Goal: Task Accomplishment & Management: Use online tool/utility

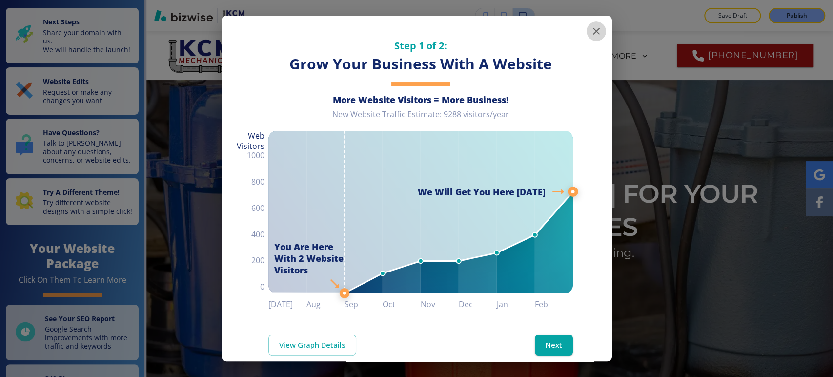
click at [590, 31] on icon "button" at bounding box center [596, 31] width 12 height 12
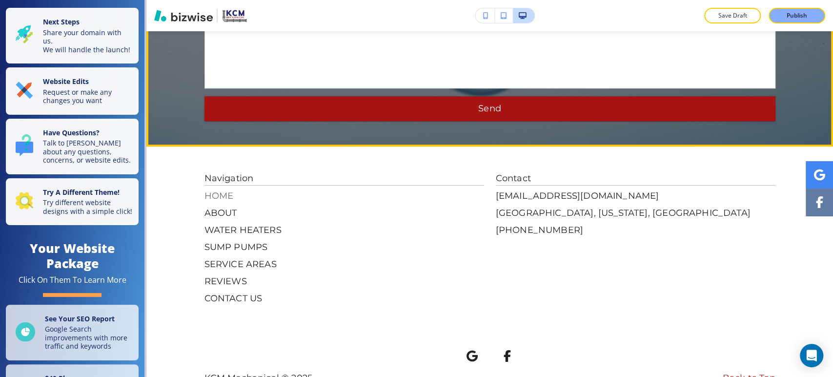
scroll to position [3018, 0]
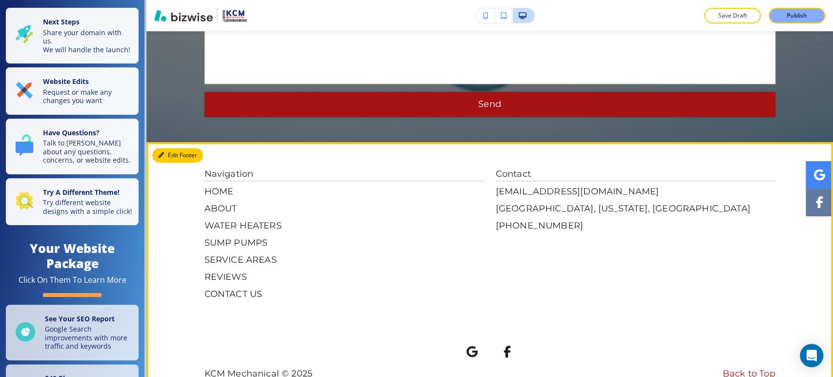
click at [174, 148] on button "Edit Footer" at bounding box center [177, 155] width 51 height 15
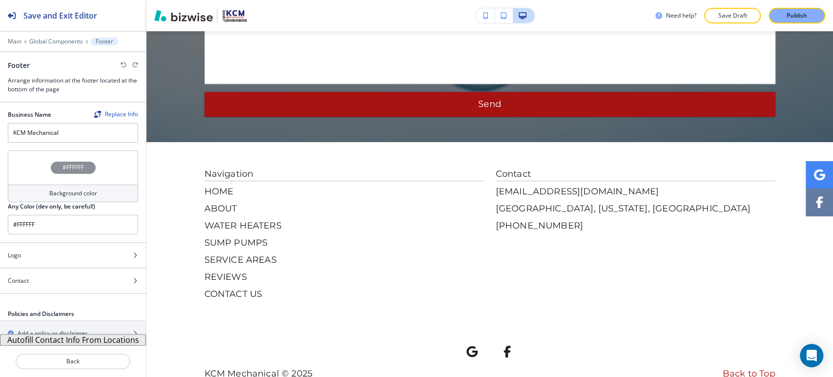
scroll to position [11, 0]
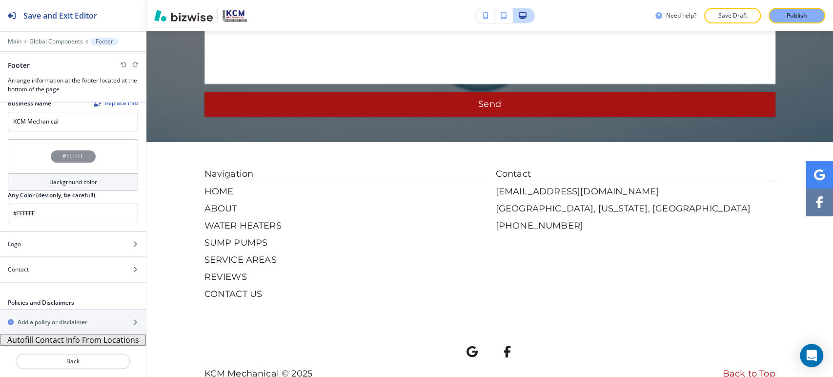
click at [85, 339] on button "Autofill Contact Info From Locations" at bounding box center [73, 340] width 146 height 12
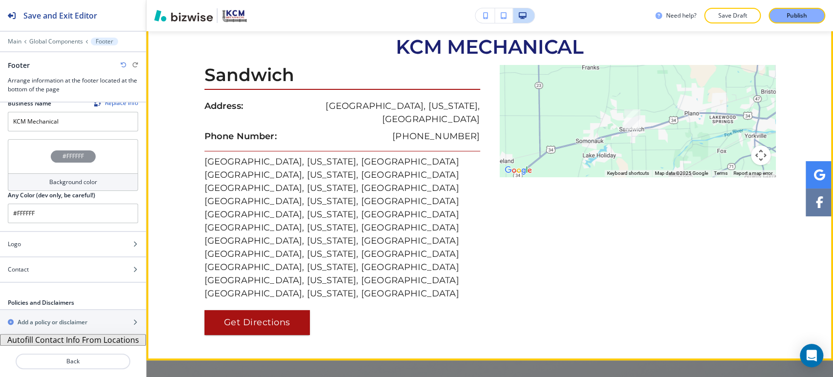
scroll to position [2448, 0]
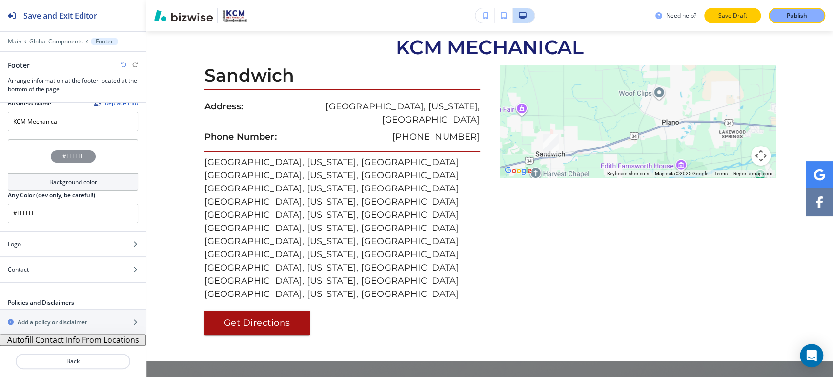
click at [742, 11] on p "Save Draft" at bounding box center [732, 15] width 31 height 9
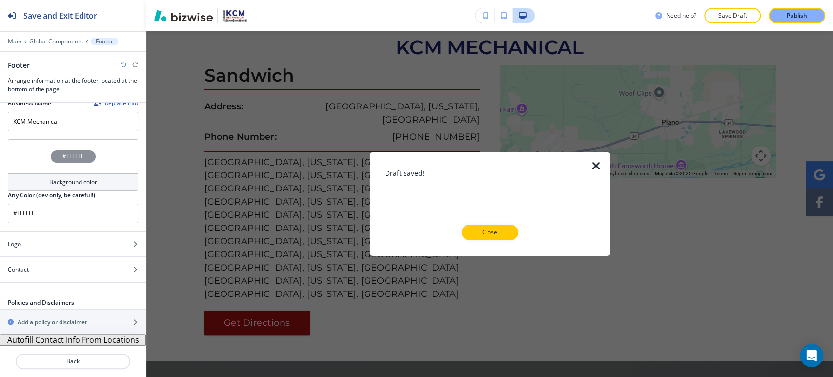
drag, startPoint x: 506, startPoint y: 233, endPoint x: 494, endPoint y: 234, distance: 11.7
click at [504, 233] on button "Close" at bounding box center [490, 232] width 57 height 16
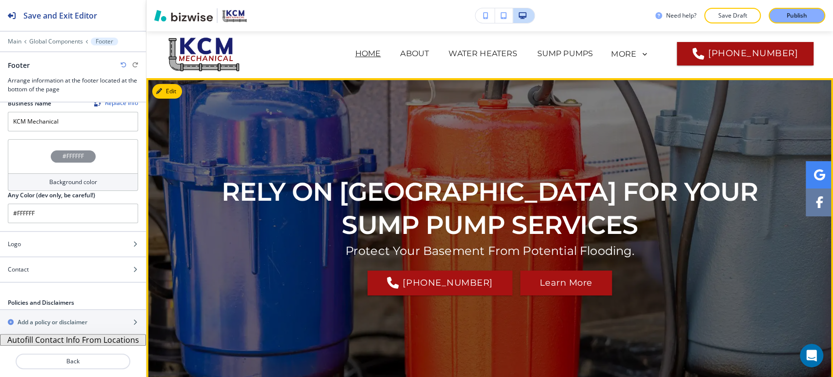
scroll to position [0, 0]
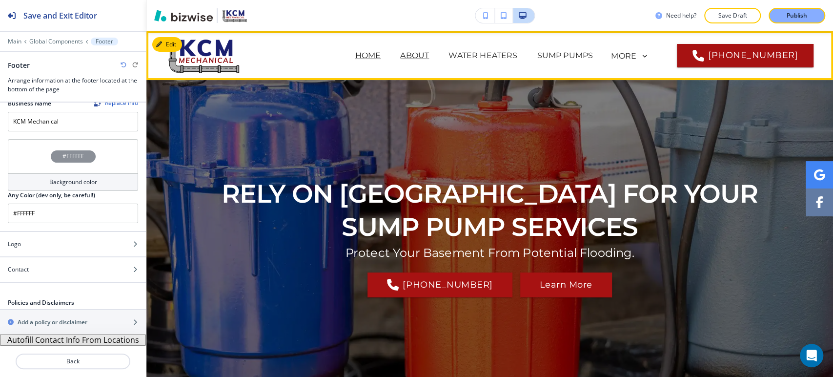
click at [400, 55] on p "ABOUT" at bounding box center [414, 56] width 29 height 12
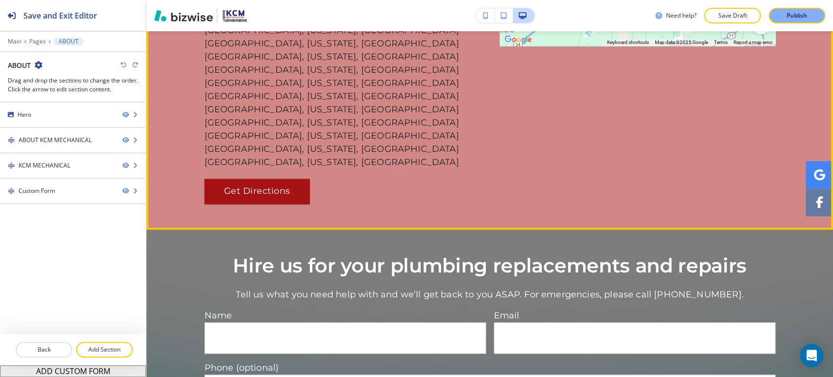
scroll to position [1030, 0]
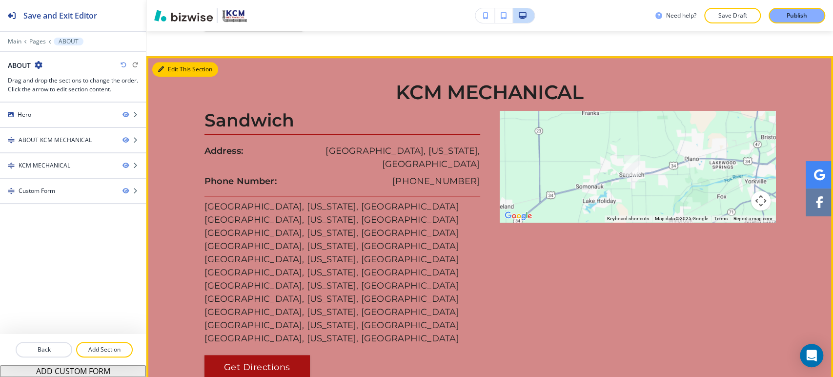
click at [176, 77] on button "Edit This Section" at bounding box center [185, 69] width 66 height 15
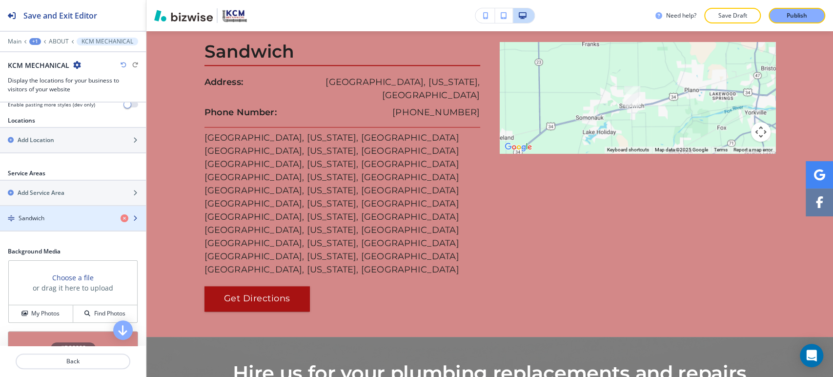
scroll to position [226, 0]
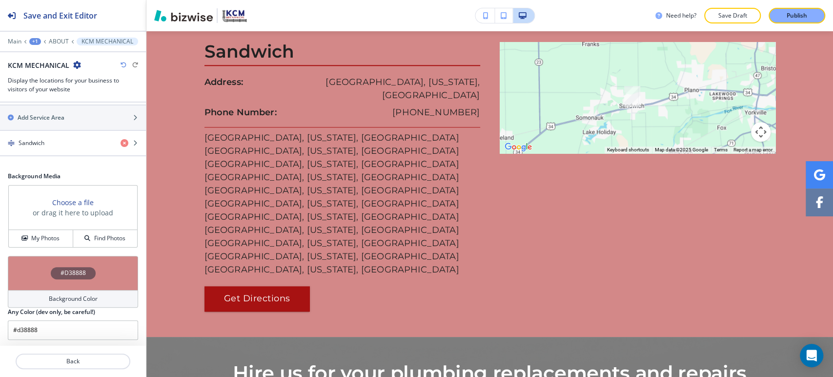
click at [70, 286] on div "#D38888" at bounding box center [73, 273] width 130 height 34
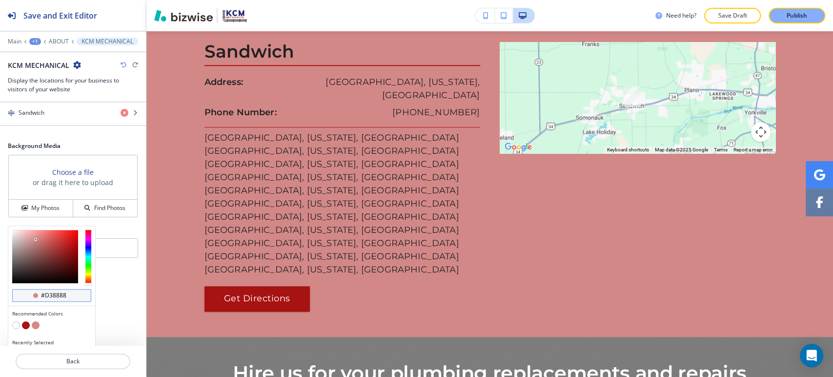
scroll to position [273, 0]
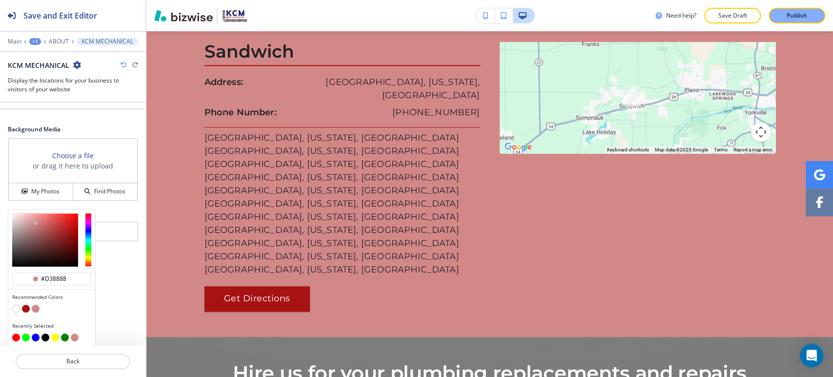
click at [16, 305] on button "button" at bounding box center [16, 308] width 8 height 8
type input "#FFFFFF"
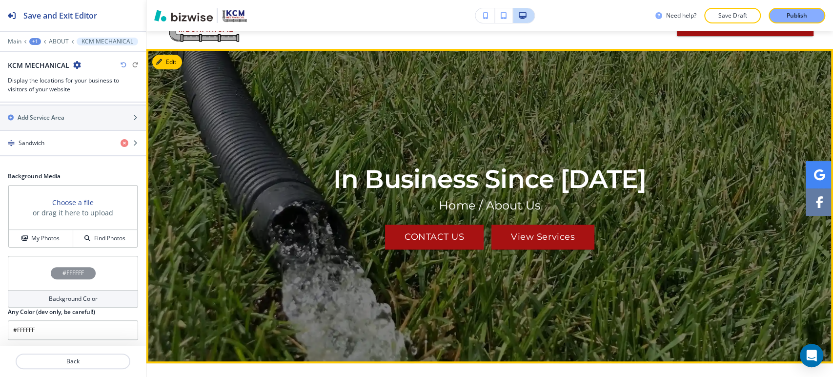
scroll to position [0, 0]
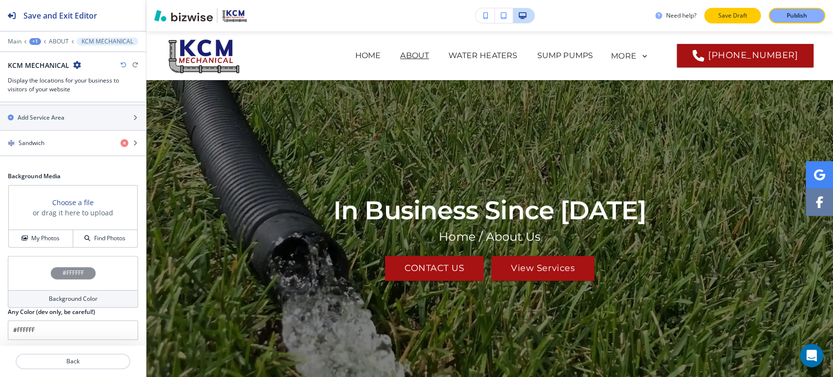
click at [722, 14] on p "Save Draft" at bounding box center [732, 15] width 31 height 9
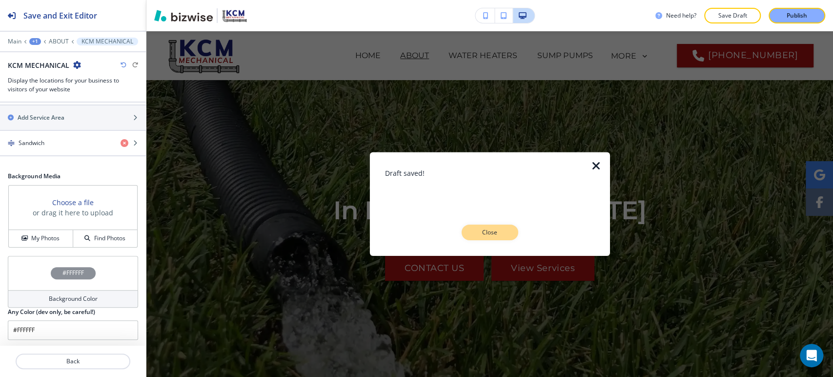
click at [484, 233] on p "Close" at bounding box center [489, 232] width 31 height 9
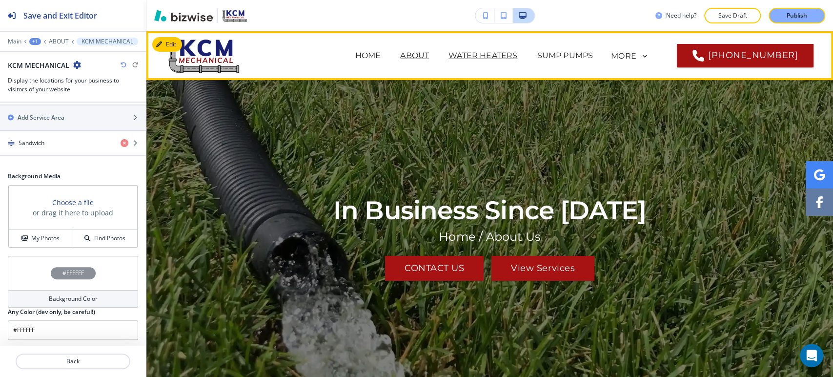
click at [448, 58] on p "WATER HEATERS" at bounding box center [482, 56] width 69 height 12
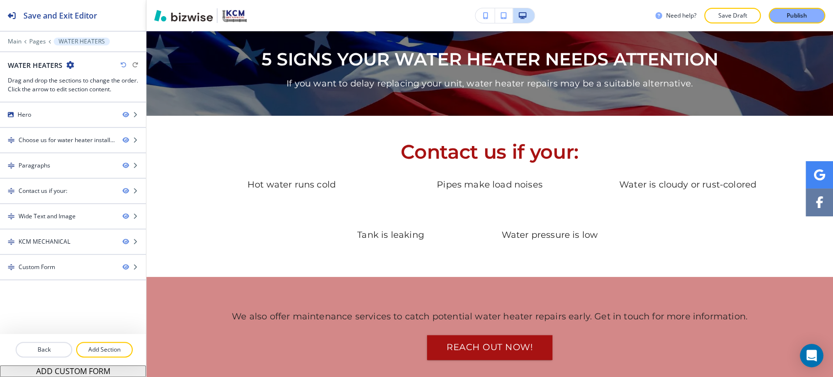
scroll to position [650, 0]
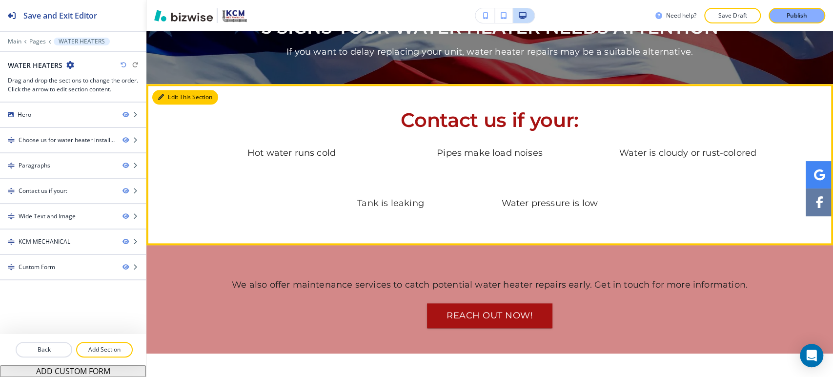
click at [166, 90] on button "Edit This Section" at bounding box center [185, 97] width 66 height 15
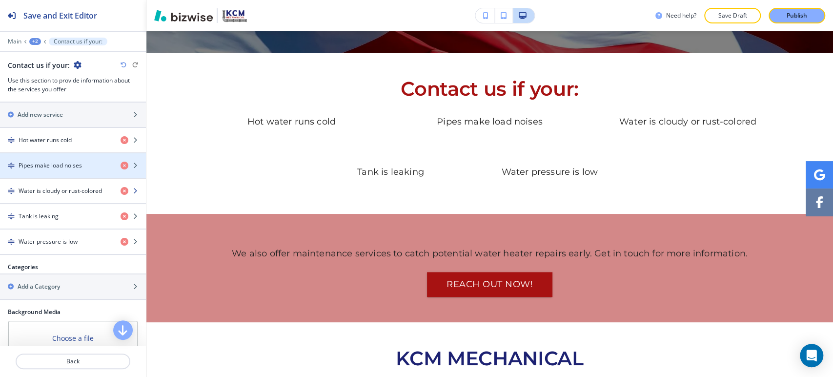
scroll to position [379, 0]
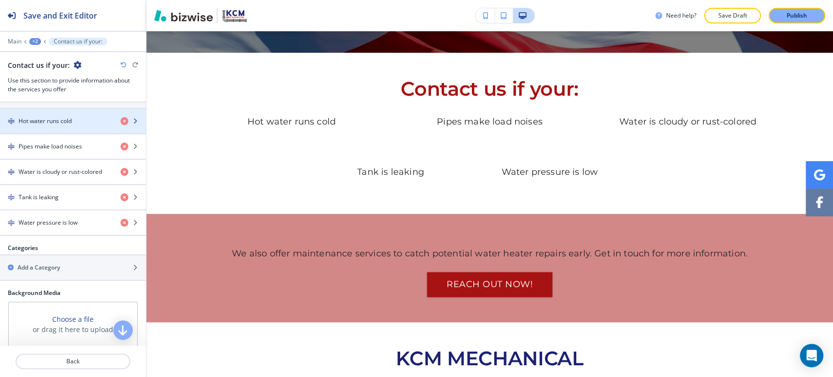
click at [68, 125] on div "button" at bounding box center [73, 129] width 146 height 8
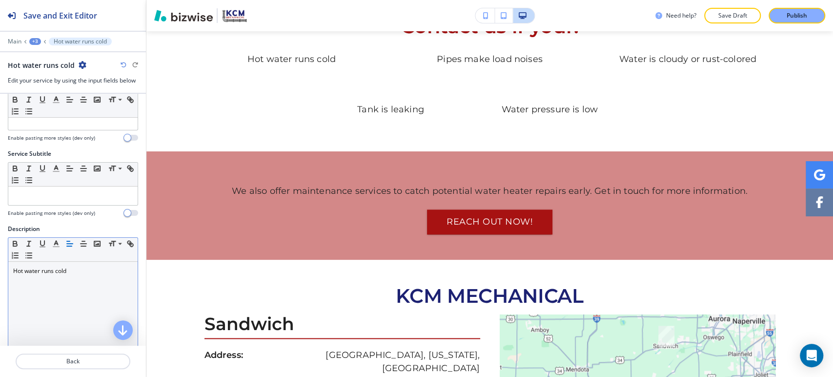
scroll to position [54, 0]
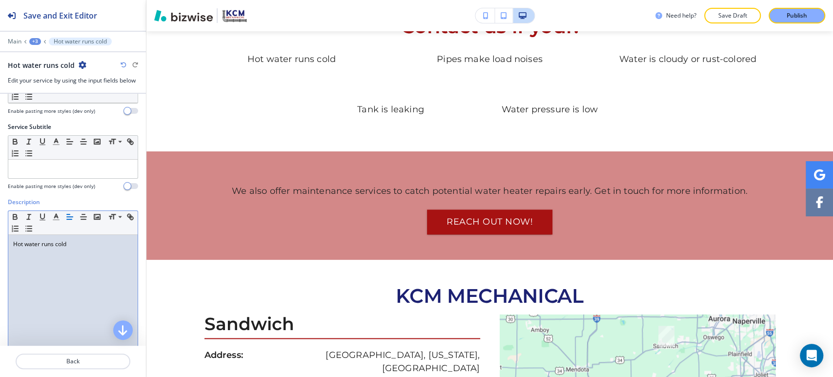
drag, startPoint x: 12, startPoint y: 243, endPoint x: 20, endPoint y: 243, distance: 8.8
click at [12, 243] on div "Hot water runs cold" at bounding box center [72, 298] width 129 height 127
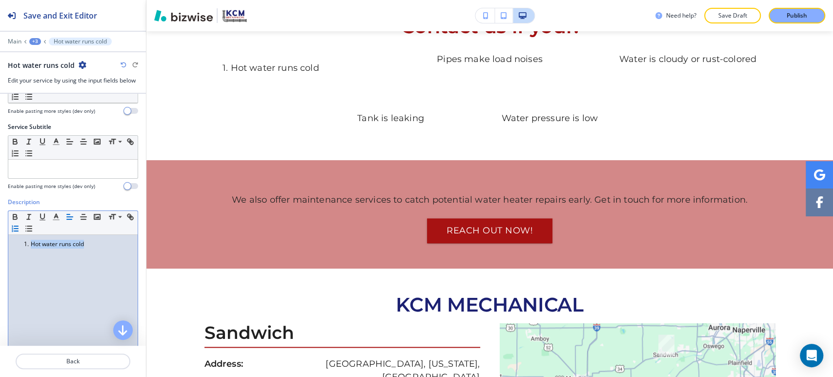
drag, startPoint x: 94, startPoint y: 244, endPoint x: 11, endPoint y: 243, distance: 82.9
click at [11, 243] on div "Hot water runs cold" at bounding box center [72, 298] width 129 height 127
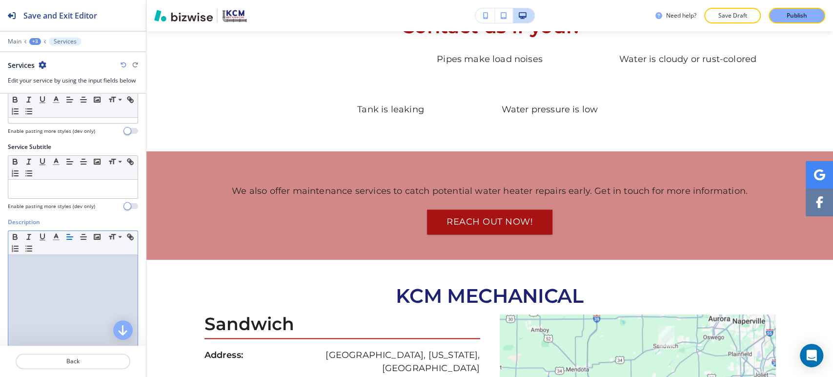
scroll to position [0, 0]
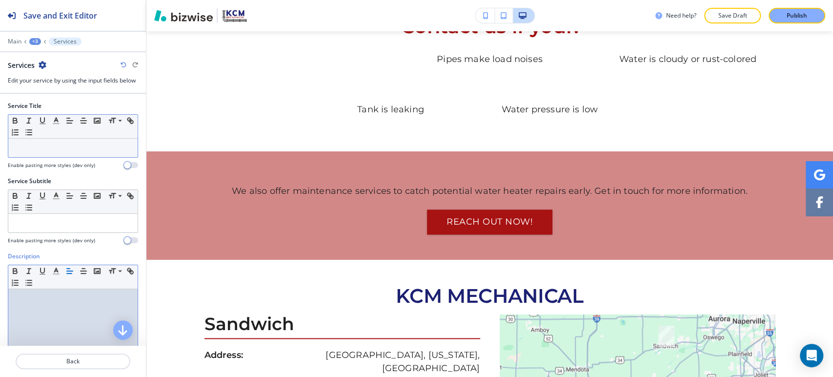
click at [46, 150] on p at bounding box center [73, 147] width 120 height 9
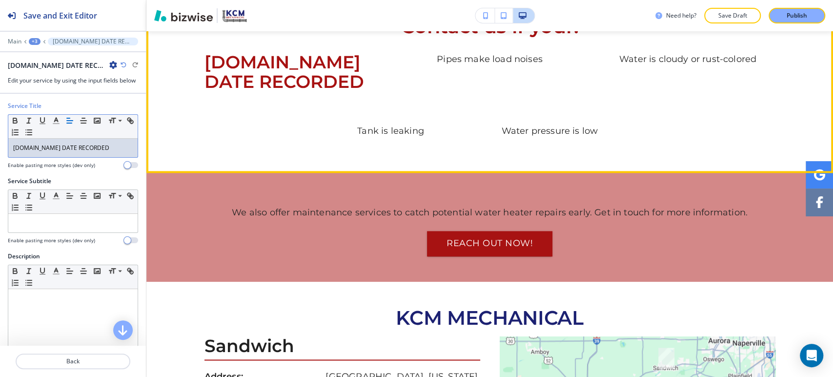
scroll to position [636, 0]
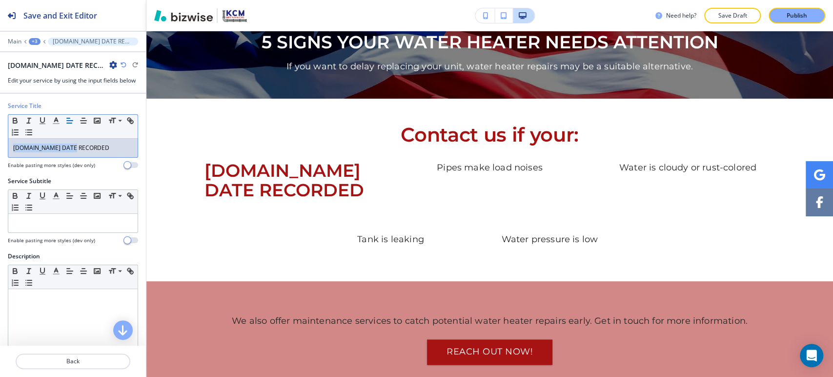
drag, startPoint x: 93, startPoint y: 149, endPoint x: 0, endPoint y: 140, distance: 93.1
click at [0, 140] on div "Service Title Small Normal Large Huge [DOMAIN_NAME] DATE RECORDED Enable pastin…" at bounding box center [73, 138] width 146 height 75
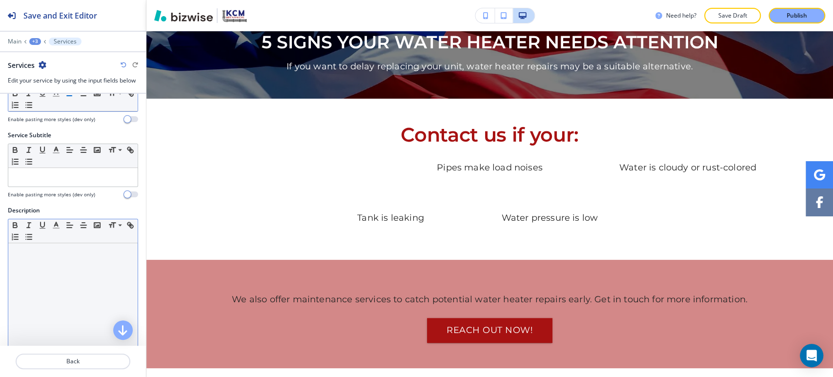
scroll to position [108, 0]
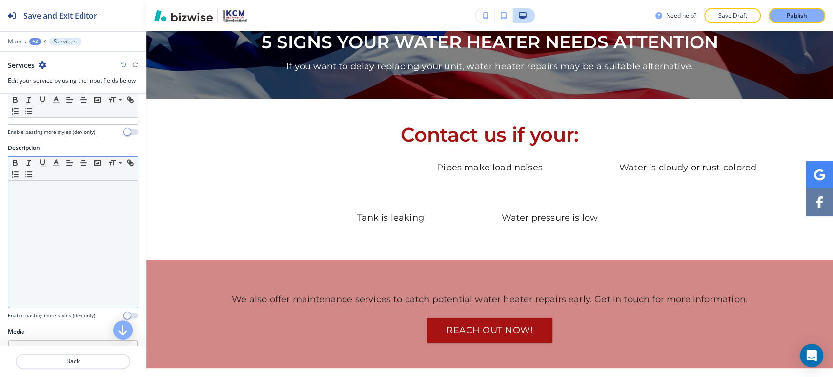
click at [52, 213] on div at bounding box center [72, 244] width 129 height 127
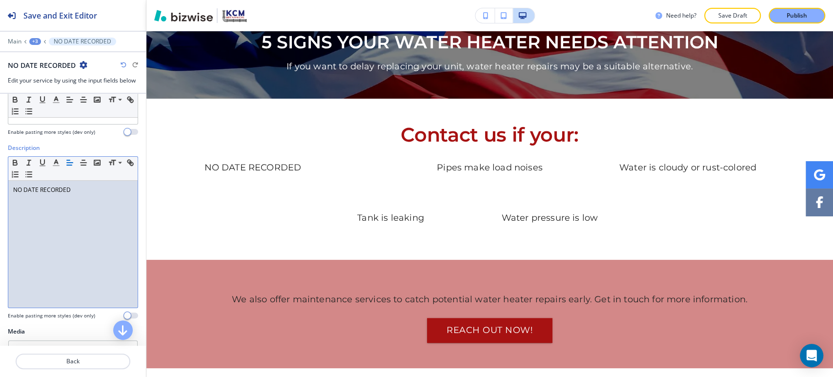
click at [17, 185] on p "NO DATE RECORDED" at bounding box center [73, 189] width 120 height 9
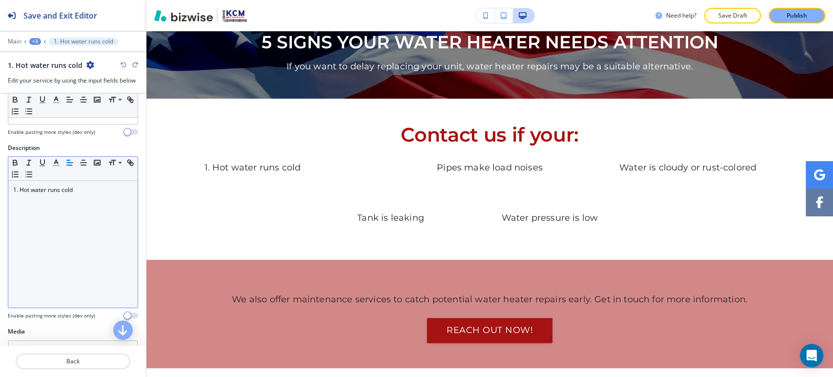
click at [39, 40] on div "+3" at bounding box center [35, 41] width 12 height 7
click at [47, 92] on p "Contact us if your:" at bounding box center [61, 91] width 50 height 9
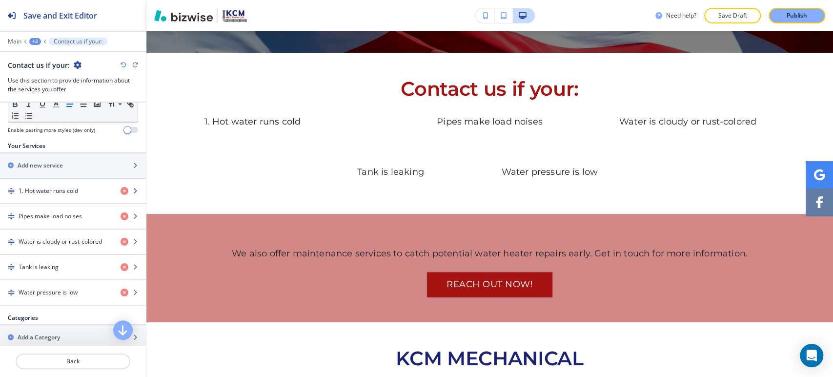
scroll to position [325, 0]
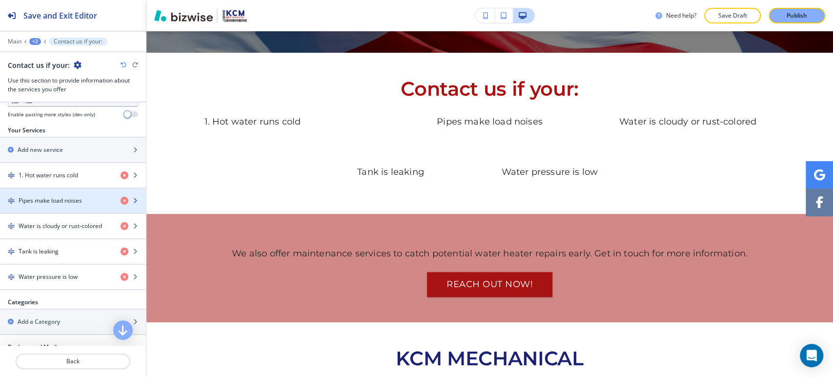
click at [56, 196] on h4 "Pipes make load noises" at bounding box center [50, 200] width 63 height 9
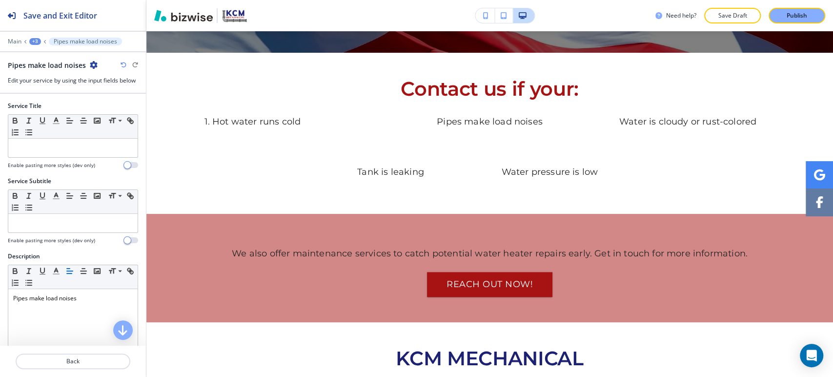
scroll to position [744, 0]
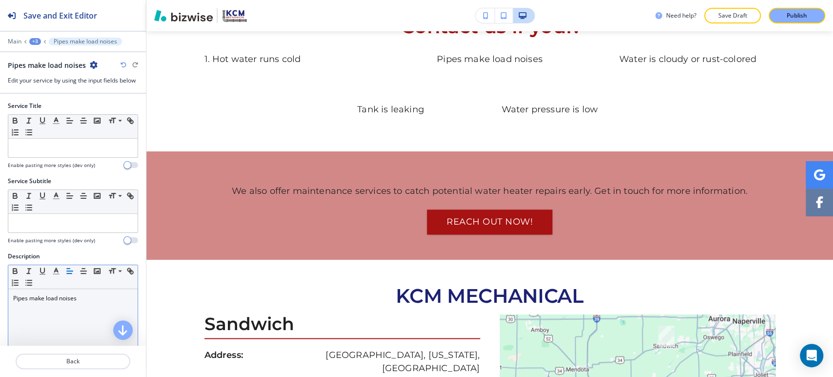
click at [13, 296] on p "Pipes make load noises" at bounding box center [73, 298] width 120 height 9
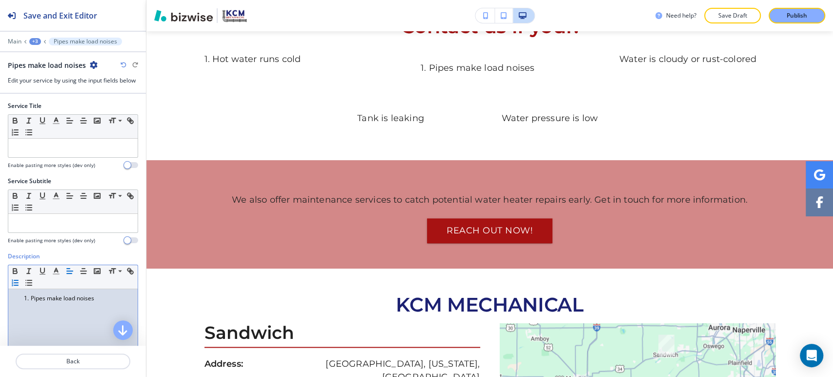
drag, startPoint x: 28, startPoint y: 296, endPoint x: 16, endPoint y: 296, distance: 12.7
click at [16, 296] on ol "Pipes make load noises" at bounding box center [73, 298] width 120 height 9
click at [26, 299] on li "Pipes make load noises" at bounding box center [77, 298] width 111 height 9
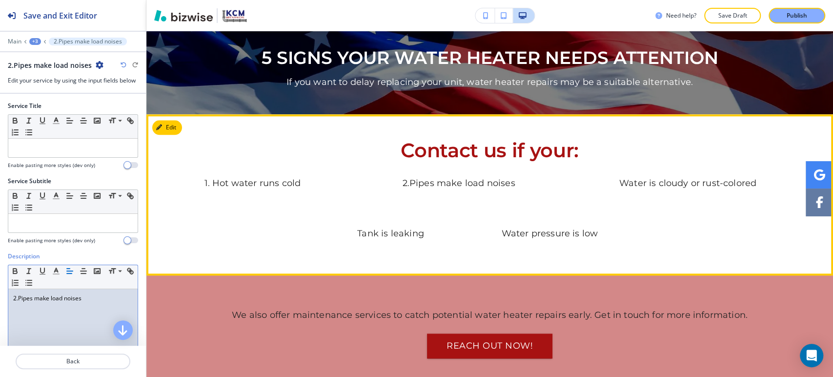
scroll to position [582, 0]
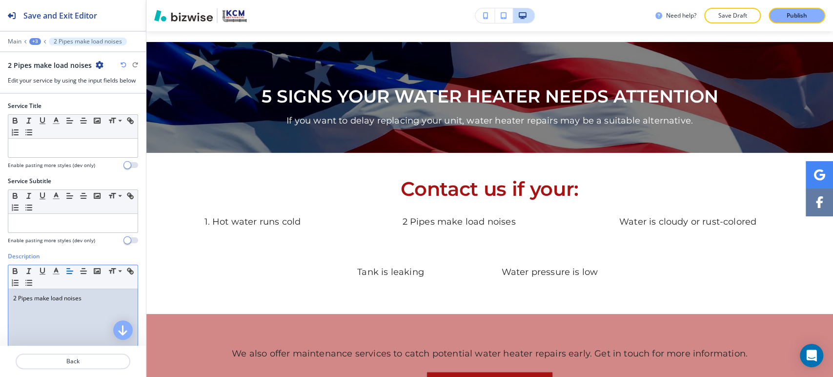
click at [16, 300] on p "2 Pipes make load noises" at bounding box center [73, 298] width 120 height 9
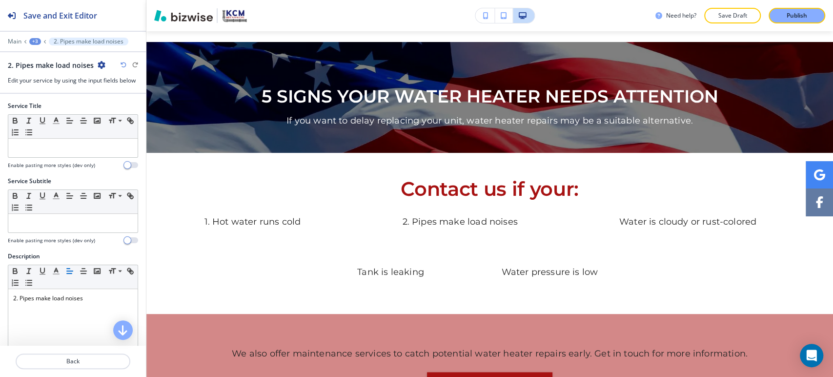
click at [35, 40] on div "+3" at bounding box center [35, 41] width 12 height 7
click at [43, 88] on p "Contact us if your:" at bounding box center [61, 91] width 50 height 9
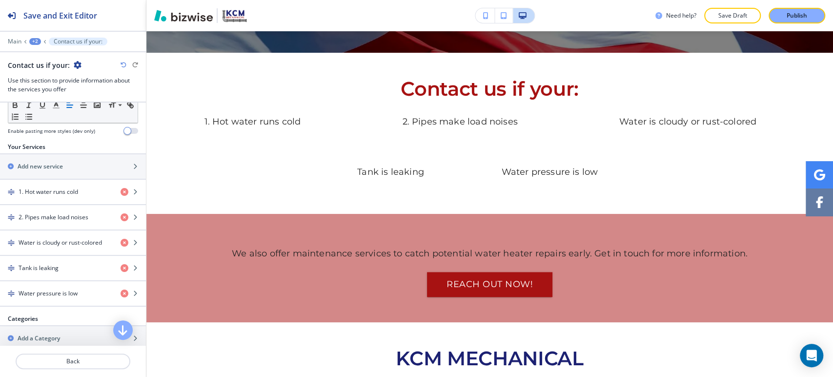
scroll to position [325, 0]
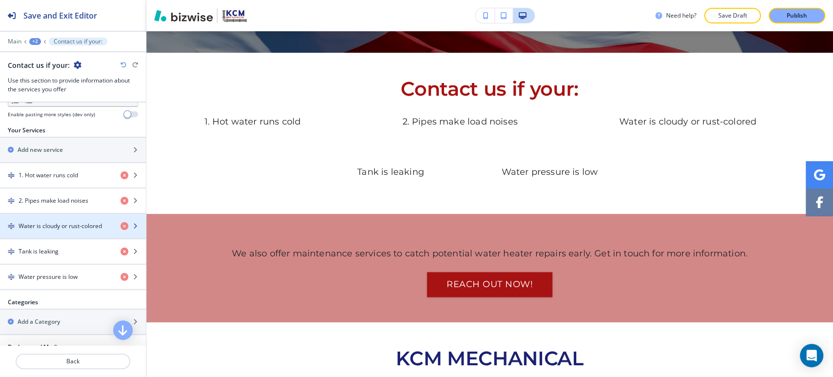
click at [50, 227] on h4 "Water is cloudy or rust-colored" at bounding box center [60, 225] width 83 height 9
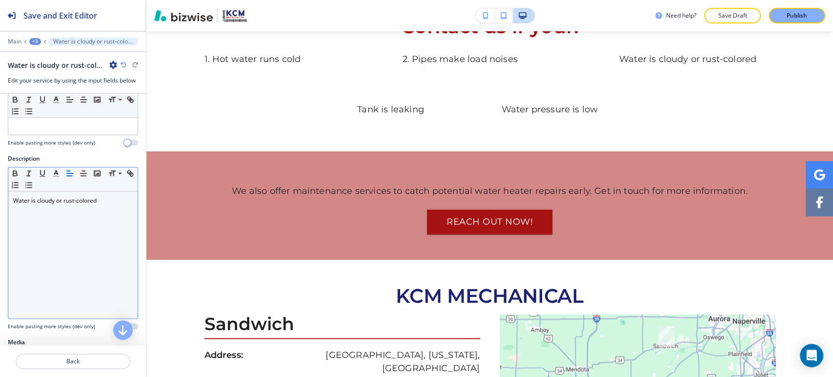
scroll to position [162, 0]
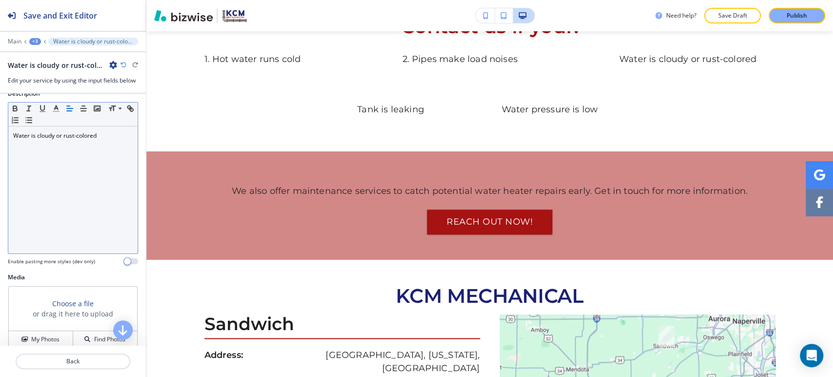
click at [13, 135] on p "Water is cloudy or rust-colored" at bounding box center [73, 135] width 120 height 9
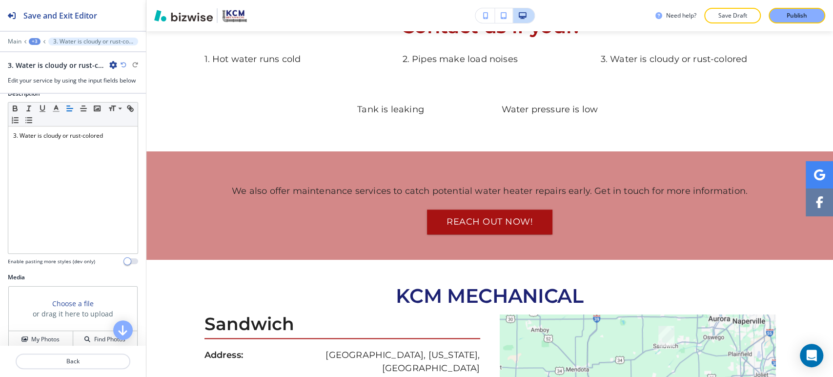
click at [36, 44] on div "+3" at bounding box center [35, 41] width 12 height 7
click at [38, 85] on button "Contact us if your:" at bounding box center [60, 92] width 62 height 18
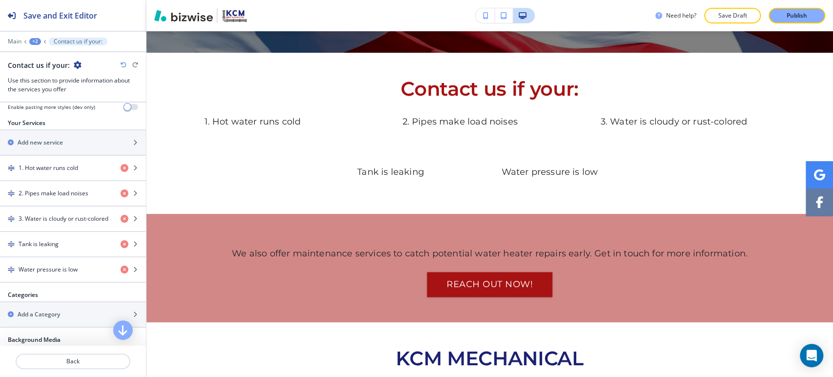
scroll to position [379, 0]
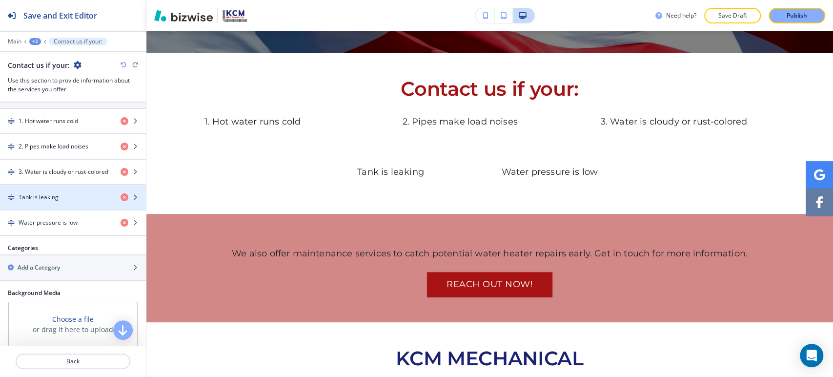
click at [41, 195] on h4 "Tank is leaking" at bounding box center [39, 197] width 40 height 9
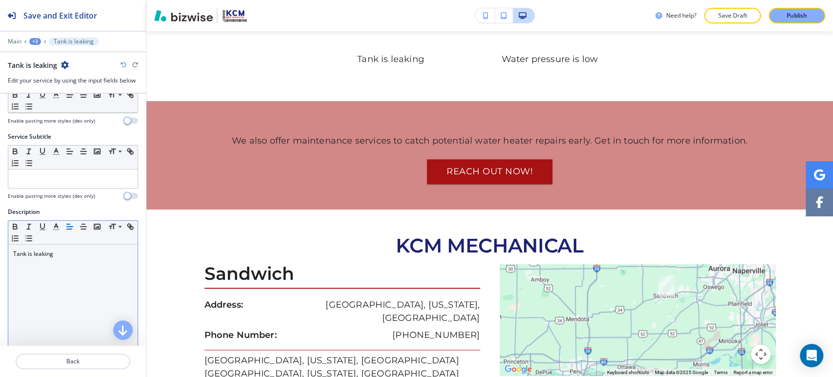
scroll to position [162, 0]
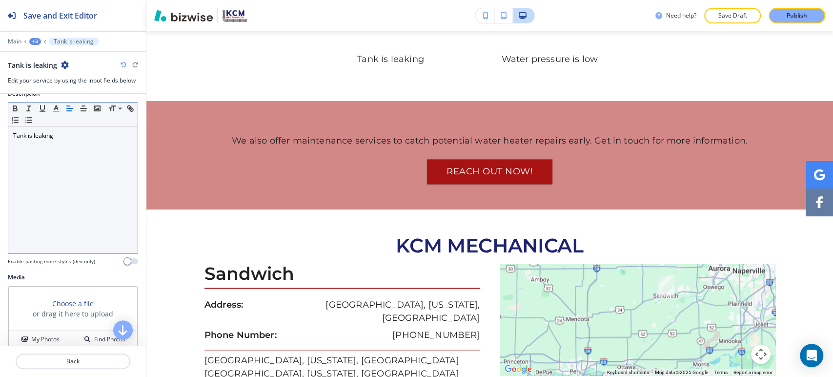
click at [14, 135] on p "Tank is leaking" at bounding box center [73, 135] width 120 height 9
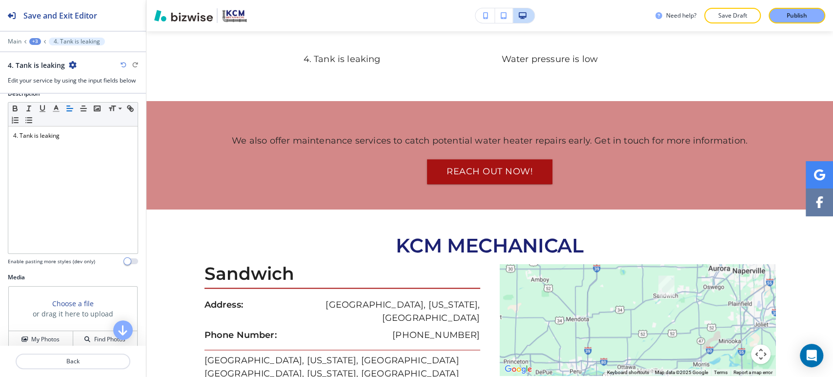
click at [38, 40] on div "+3" at bounding box center [35, 41] width 12 height 7
click at [42, 85] on button "Contact us if your:" at bounding box center [60, 92] width 62 height 18
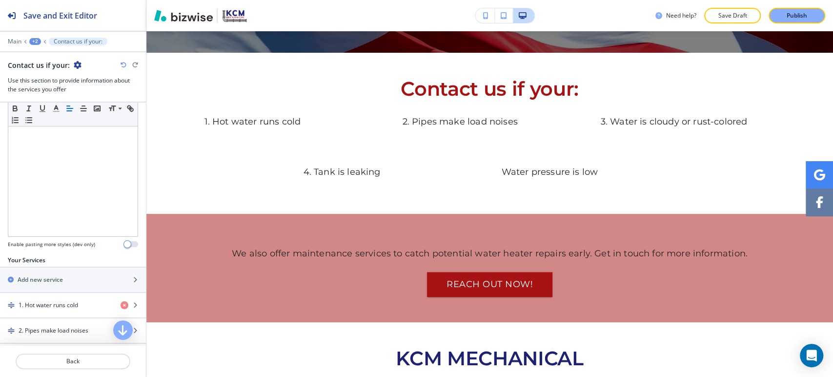
scroll to position [325, 0]
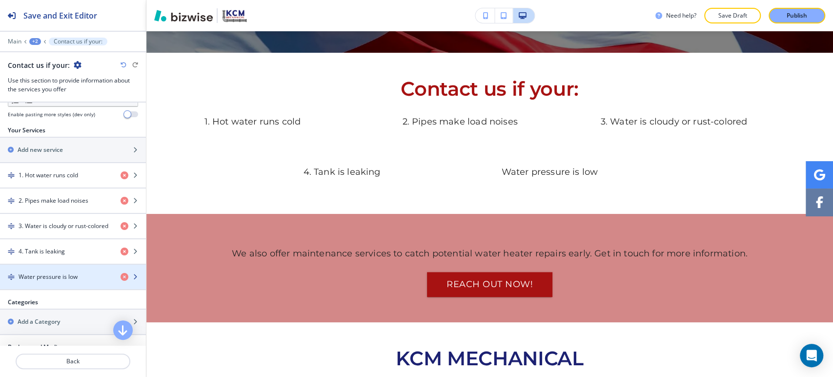
click at [52, 272] on h4 "Water pressure is low" at bounding box center [48, 276] width 59 height 9
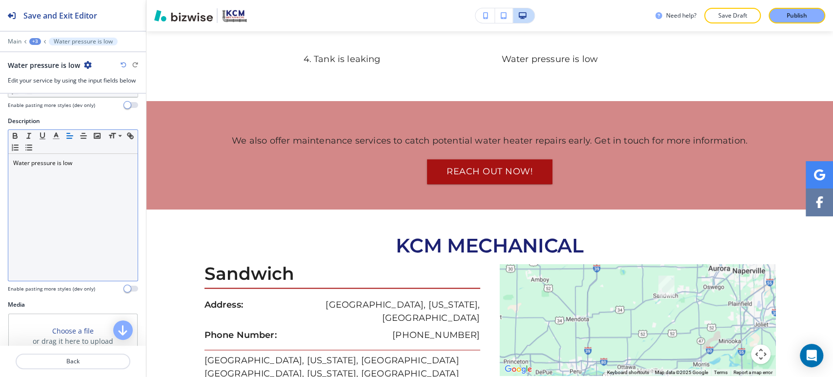
scroll to position [162, 0]
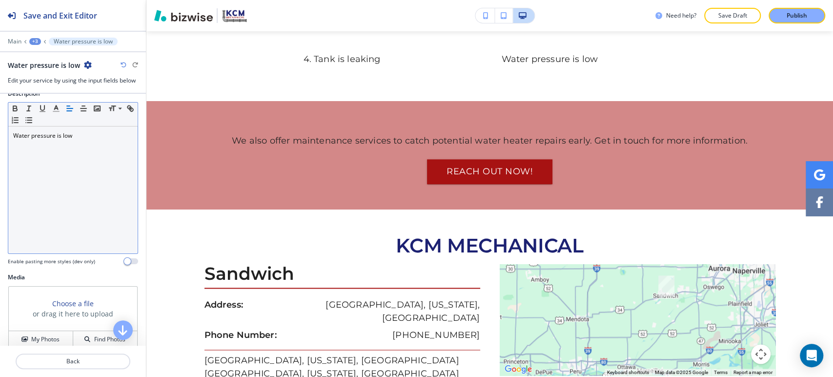
click at [15, 134] on p "Water pressure is low" at bounding box center [73, 135] width 120 height 9
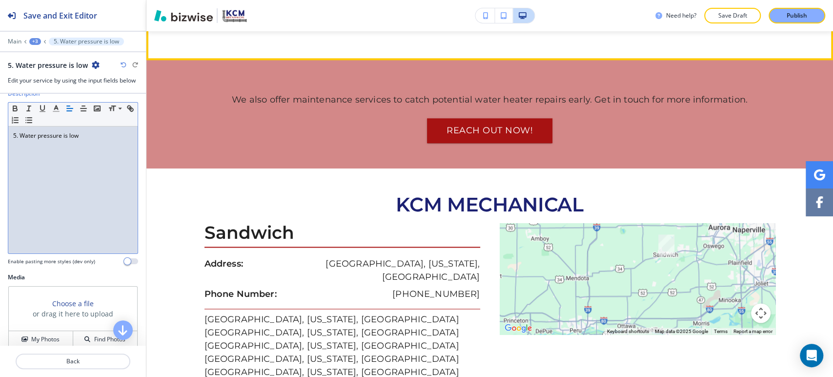
scroll to position [848, 0]
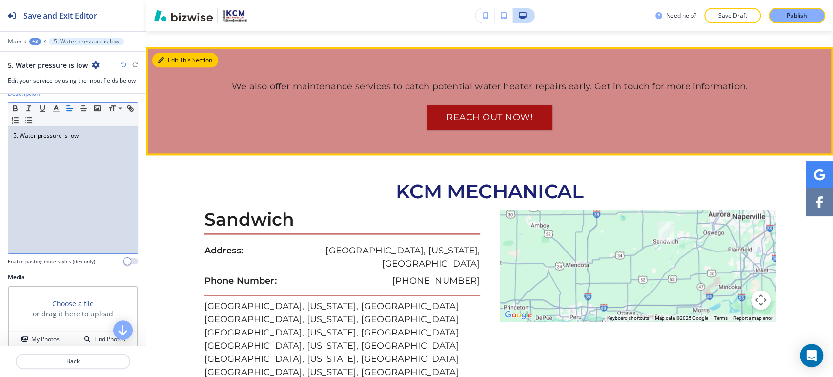
click at [168, 53] on button "Edit This Section" at bounding box center [185, 60] width 66 height 15
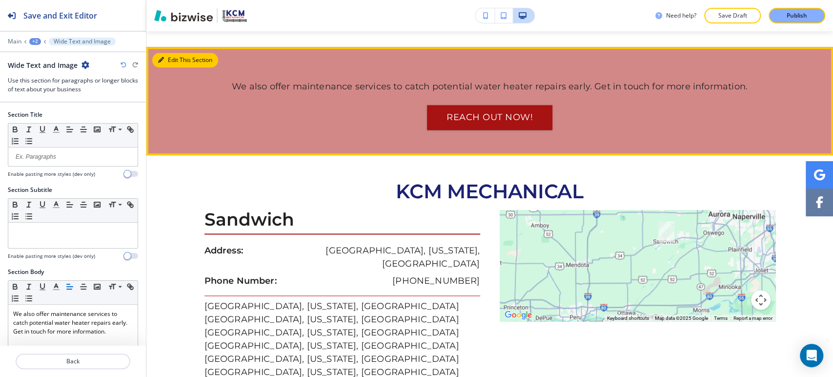
scroll to position [843, 0]
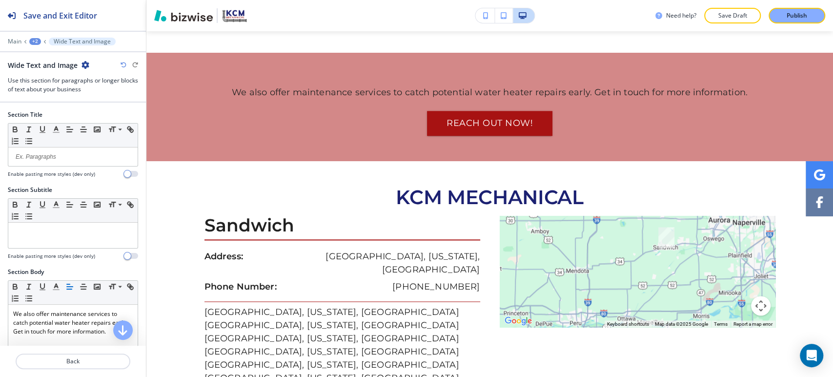
click at [32, 43] on div "+2" at bounding box center [35, 41] width 12 height 7
click at [44, 73] on p "WATER HEATERS" at bounding box center [61, 74] width 50 height 9
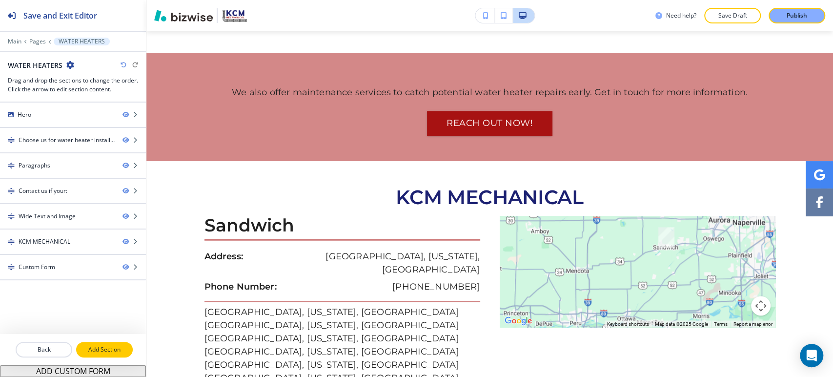
click at [97, 347] on p "Add Section" at bounding box center [104, 349] width 55 height 9
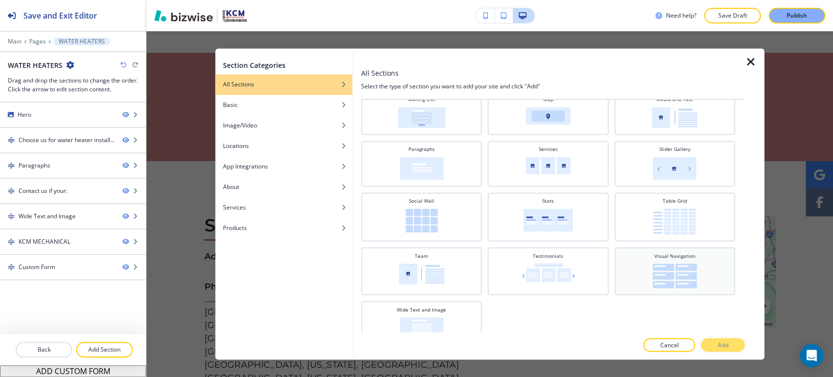
scroll to position [304, 0]
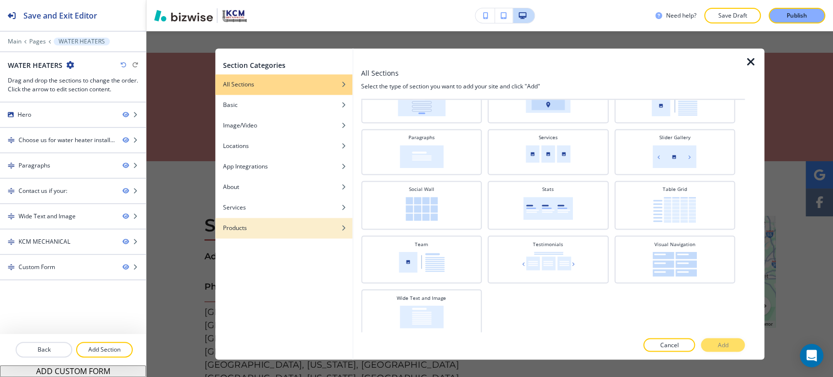
click at [263, 222] on div "button" at bounding box center [283, 221] width 137 height 6
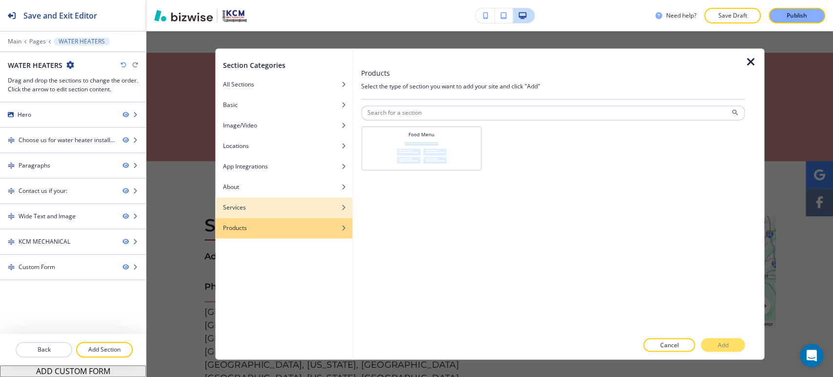
click at [261, 212] on div "button" at bounding box center [283, 215] width 137 height 6
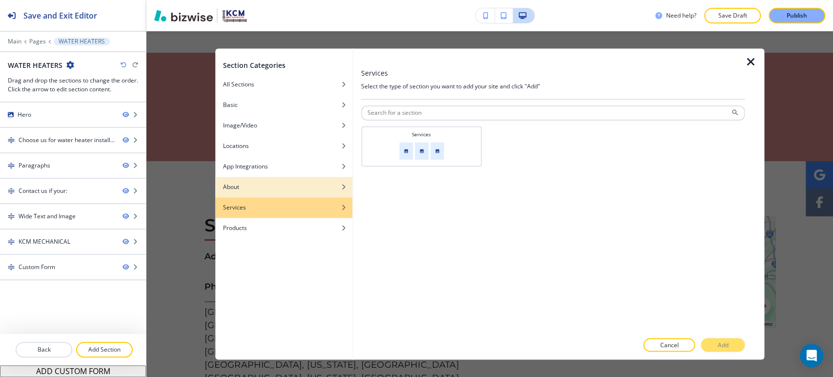
drag, startPoint x: 259, startPoint y: 189, endPoint x: 259, endPoint y: 177, distance: 11.7
click at [259, 188] on div "About" at bounding box center [283, 186] width 137 height 9
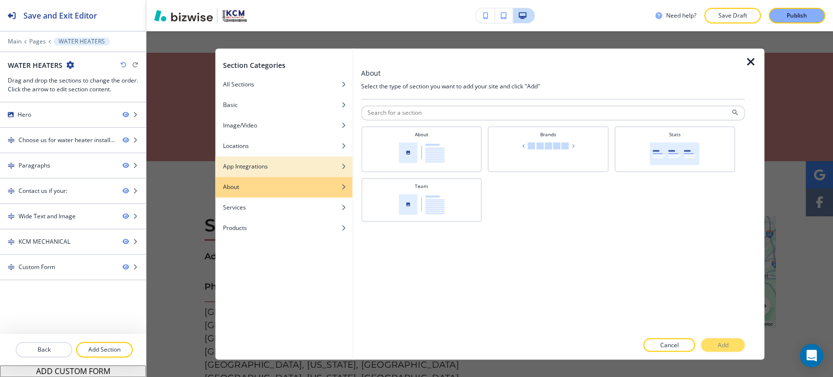
click at [265, 166] on h4 "App Integrations" at bounding box center [245, 166] width 45 height 9
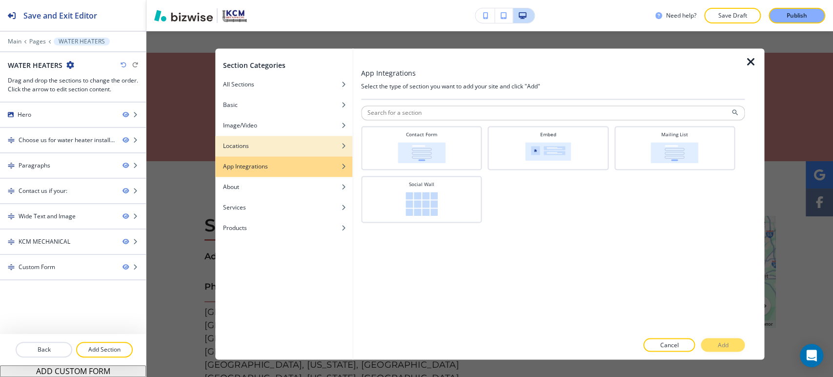
click at [263, 147] on div "Locations" at bounding box center [283, 145] width 137 height 9
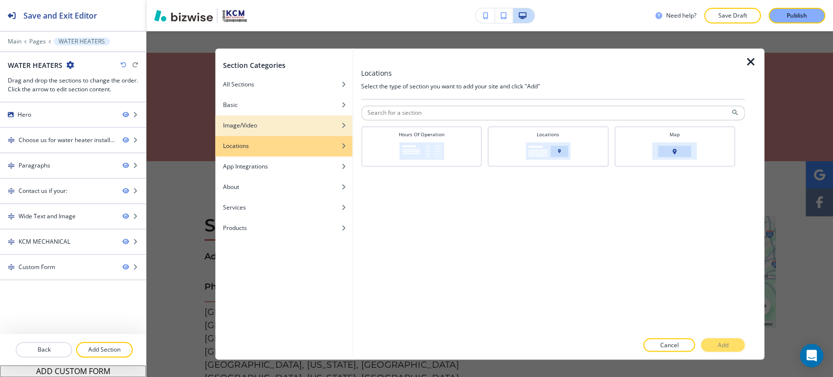
click at [262, 128] on div "Image/Video" at bounding box center [283, 125] width 137 height 9
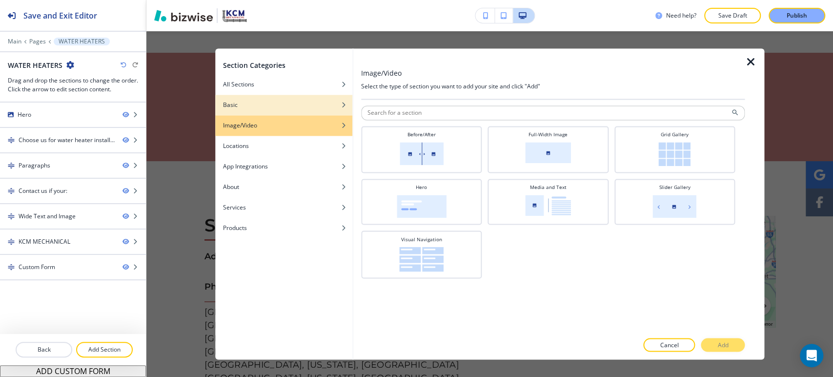
click at [258, 103] on div "Basic" at bounding box center [283, 104] width 137 height 9
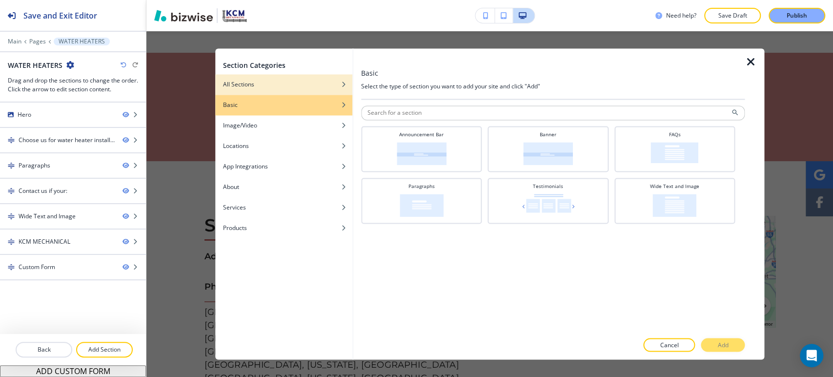
click at [261, 88] on div "All Sections" at bounding box center [283, 84] width 137 height 9
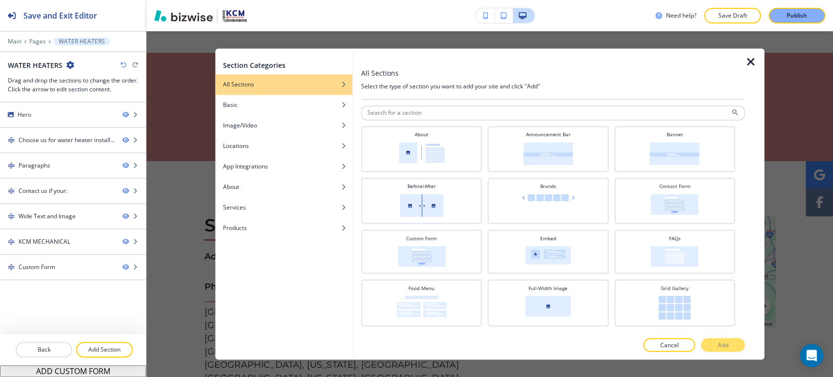
click at [746, 60] on icon "button" at bounding box center [750, 62] width 12 height 12
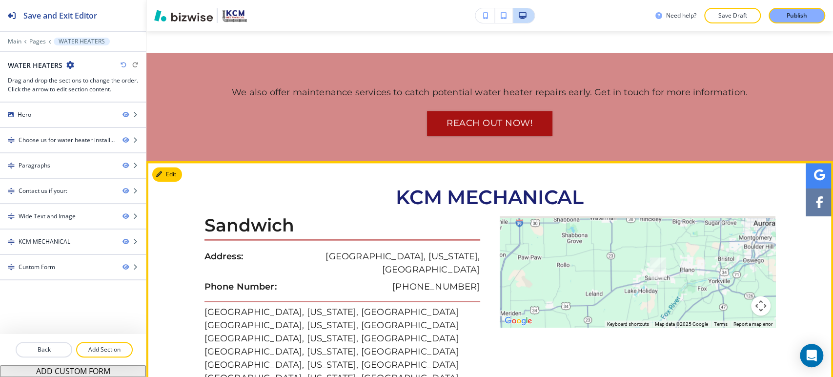
drag, startPoint x: 642, startPoint y: 250, endPoint x: 619, endPoint y: 311, distance: 65.5
click at [619, 311] on div "Sandwich Address: [GEOGRAPHIC_DATA], [US_STATE], [GEOGRAPHIC_DATA] Phone Number…" at bounding box center [489, 350] width 571 height 269
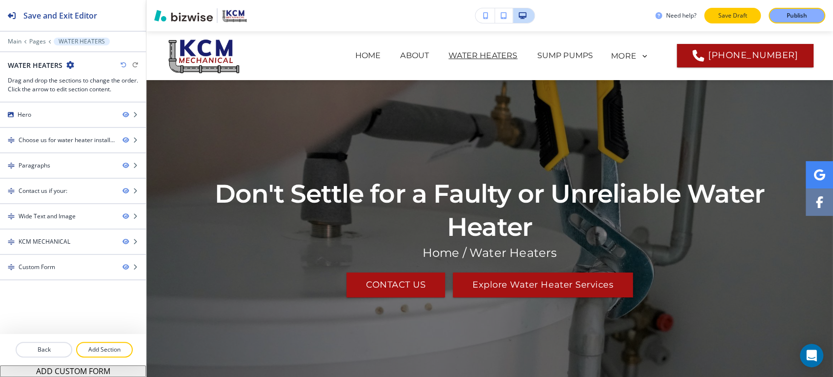
click at [739, 22] on button "Save Draft" at bounding box center [732, 16] width 57 height 16
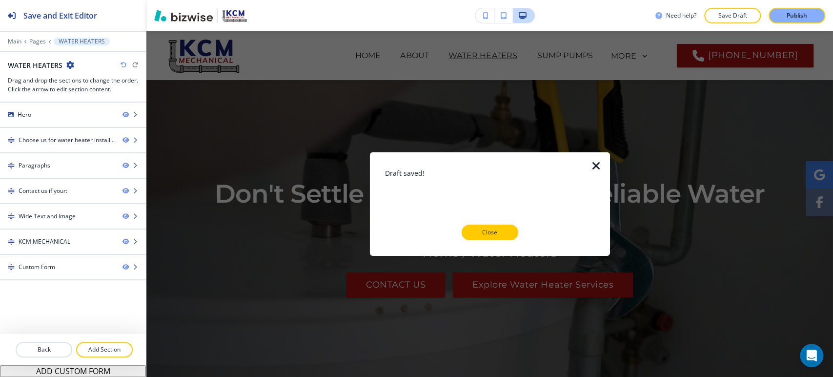
drag, startPoint x: 486, startPoint y: 230, endPoint x: 486, endPoint y: 175, distance: 55.1
click at [486, 230] on p "Close" at bounding box center [489, 232] width 31 height 9
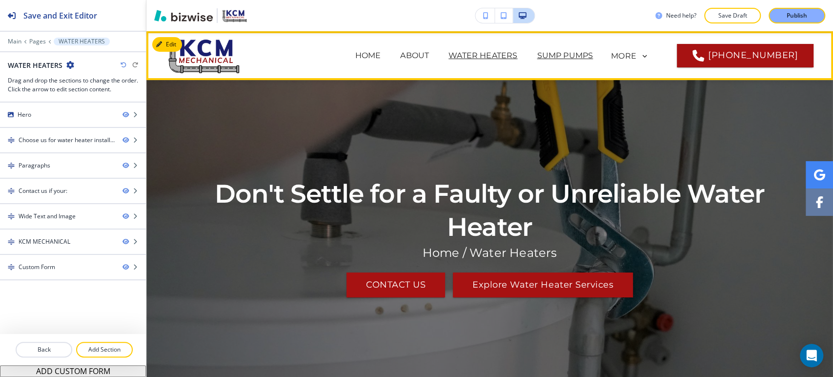
click at [537, 50] on p "SUMP PUMPS" at bounding box center [565, 56] width 56 height 12
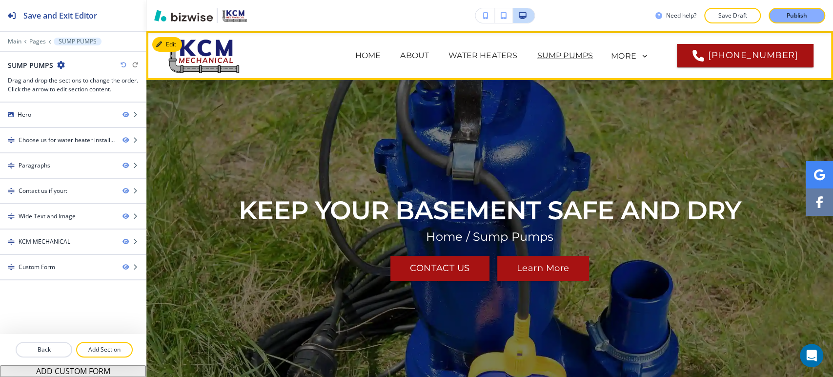
click at [474, 75] on span "SERVICE AREAS" at bounding box center [432, 94] width 84 height 39
click at [464, 89] on p "SERVICE AREAS" at bounding box center [432, 95] width 64 height 12
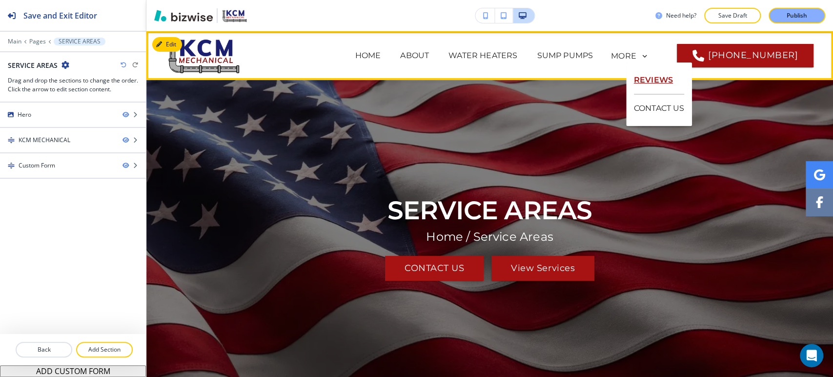
click at [642, 75] on p "REVIEWS" at bounding box center [659, 80] width 51 height 28
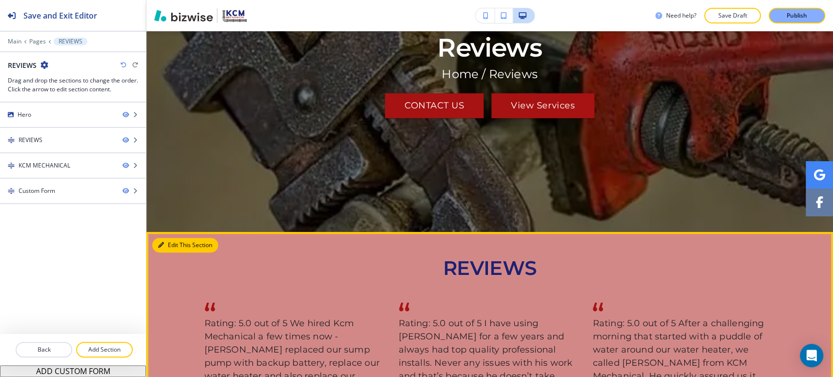
drag, startPoint x: 167, startPoint y: 245, endPoint x: 156, endPoint y: 240, distance: 12.4
click at [167, 244] on button "Edit This Section" at bounding box center [185, 245] width 66 height 15
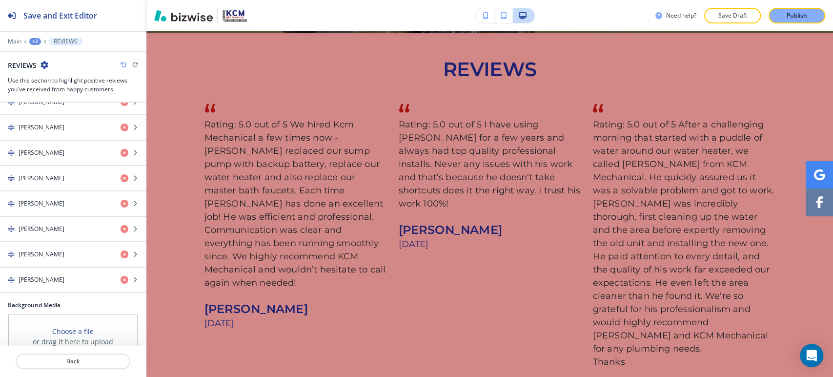
scroll to position [363, 0]
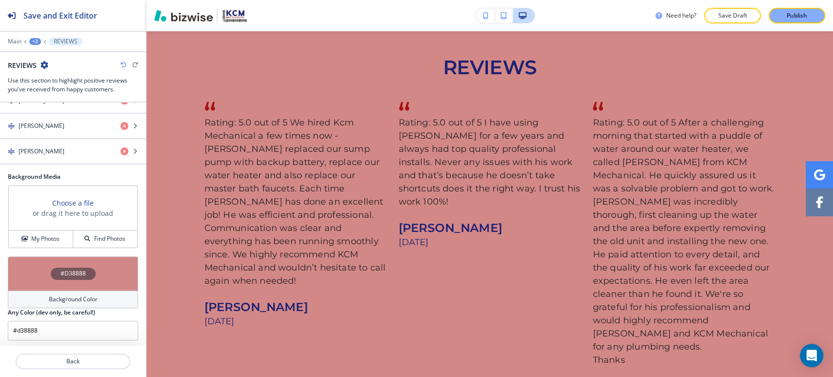
click at [82, 296] on h4 "Background Color" at bounding box center [73, 299] width 49 height 9
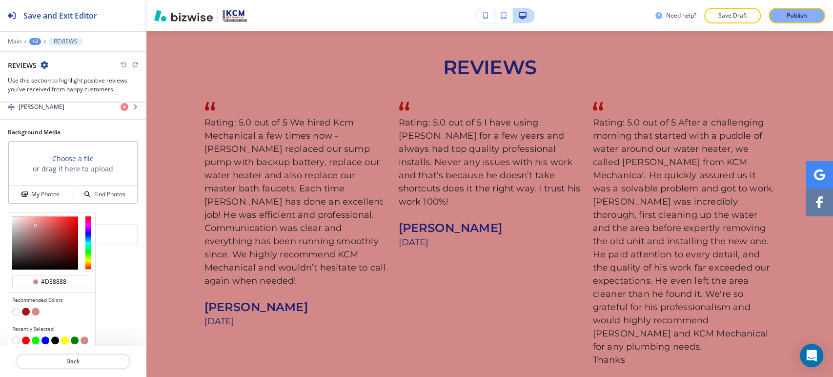
scroll to position [389, 0]
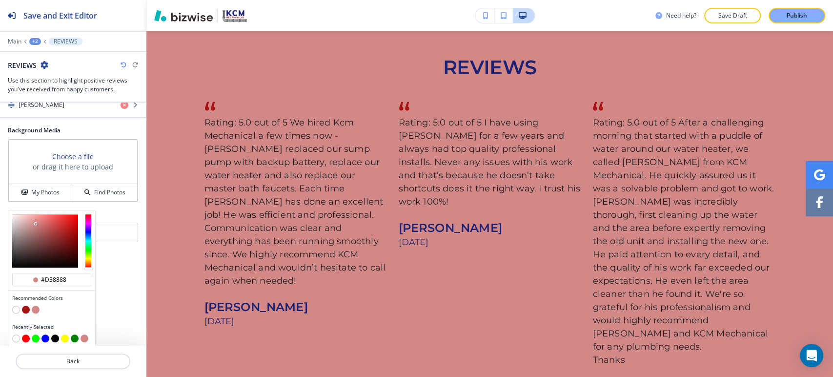
click at [16, 305] on button "button" at bounding box center [16, 309] width 8 height 8
type input "#FFFFFF"
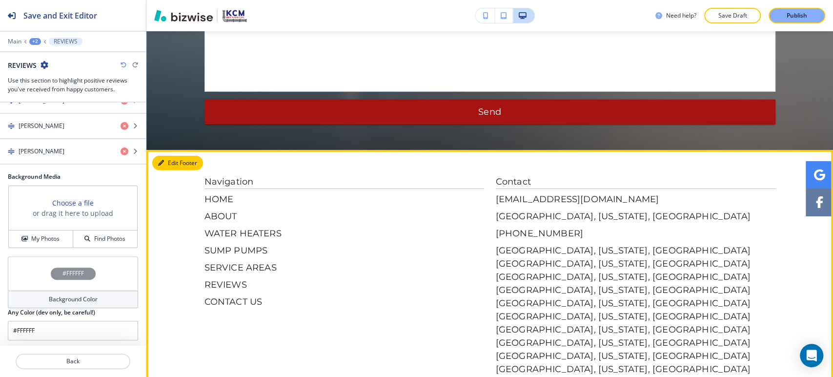
click at [158, 160] on icon "button" at bounding box center [161, 163] width 6 height 6
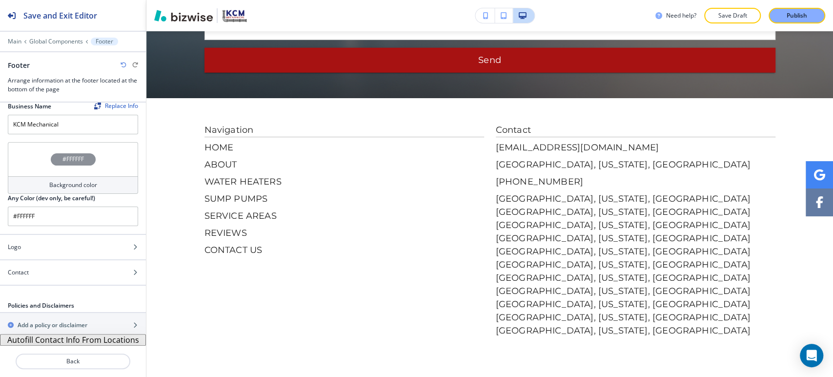
scroll to position [11, 0]
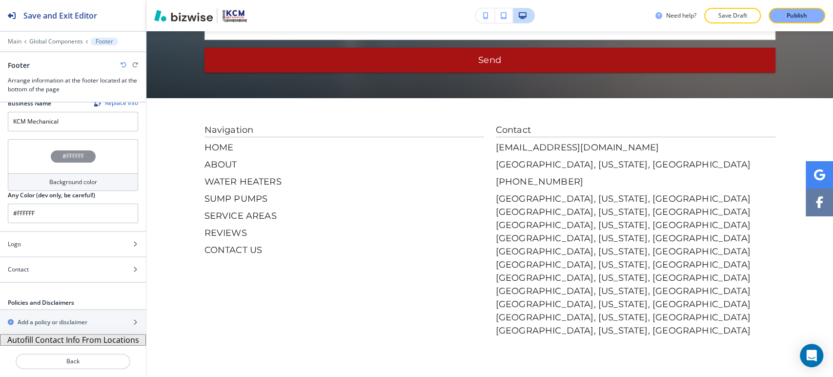
click at [56, 188] on div "Background color" at bounding box center [73, 182] width 130 height 18
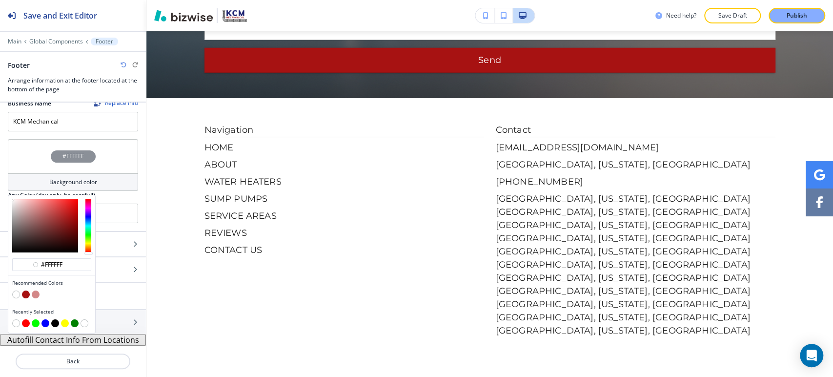
click at [26, 291] on button "button" at bounding box center [26, 294] width 8 height 8
type input "#a71212"
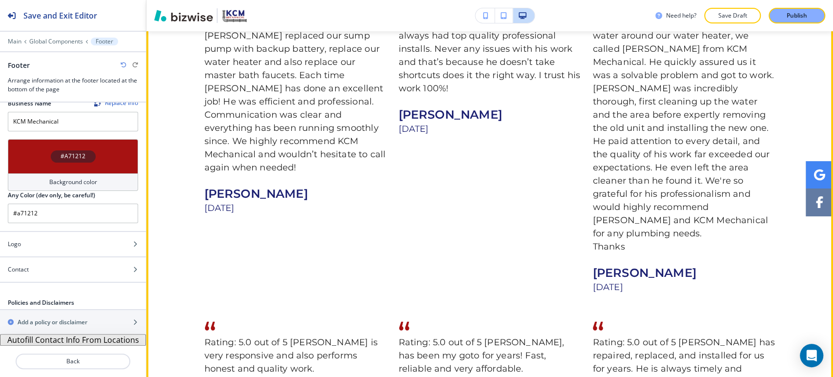
scroll to position [402, 0]
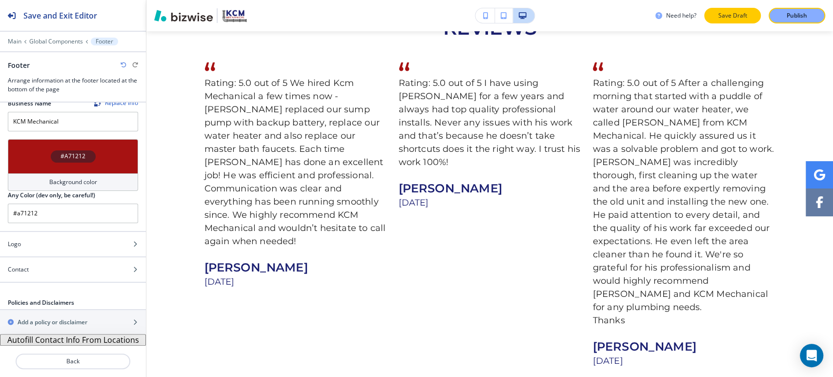
click at [723, 13] on p "Save Draft" at bounding box center [732, 15] width 31 height 9
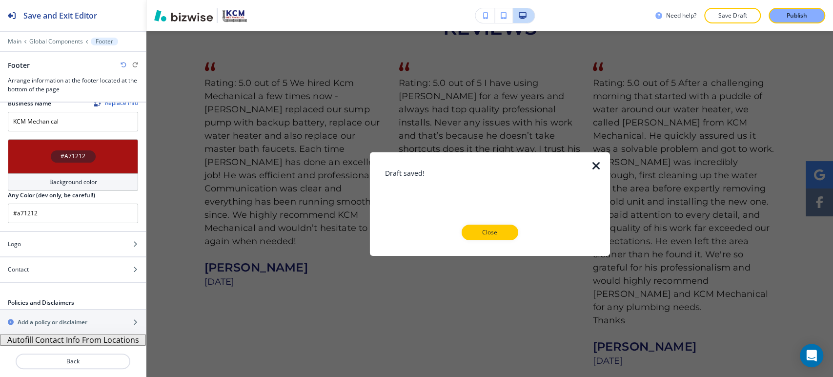
click at [481, 227] on button "Close" at bounding box center [490, 232] width 57 height 16
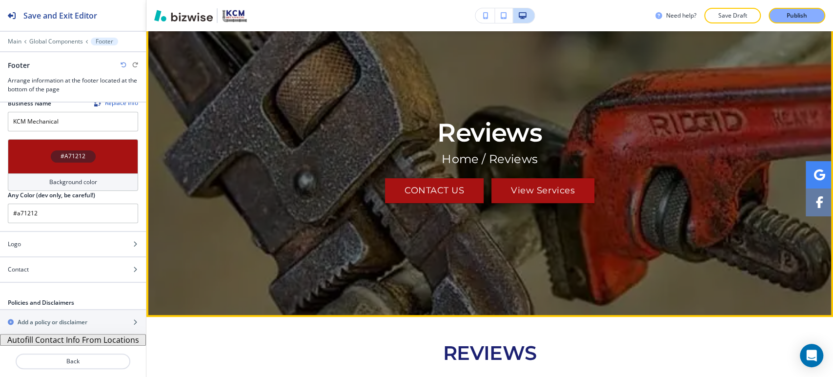
scroll to position [0, 0]
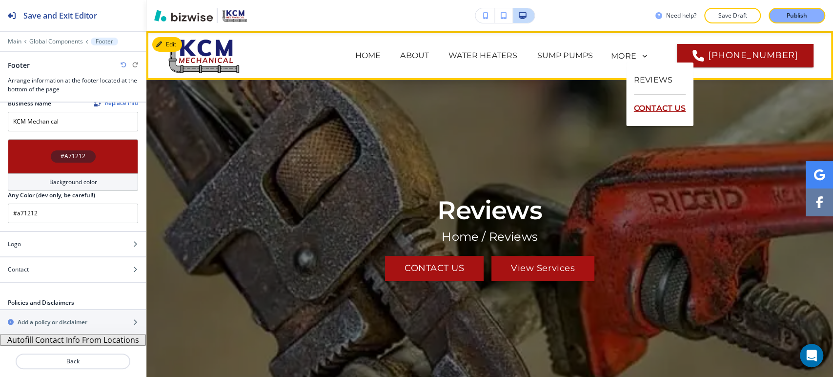
click at [660, 113] on p "CONTACT US" at bounding box center [660, 108] width 52 height 27
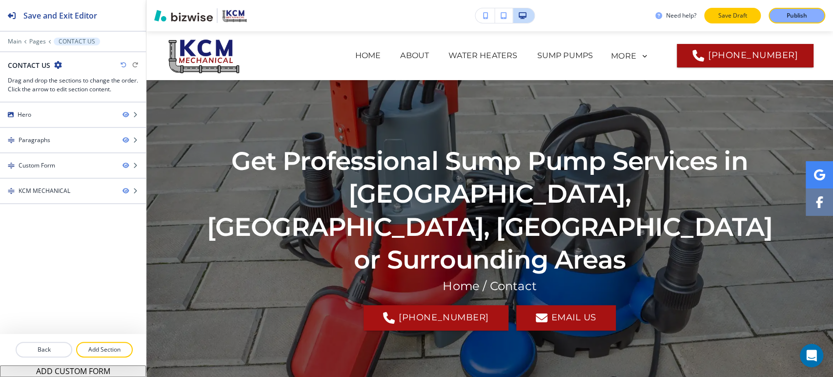
click at [722, 15] on p "Save Draft" at bounding box center [732, 15] width 31 height 9
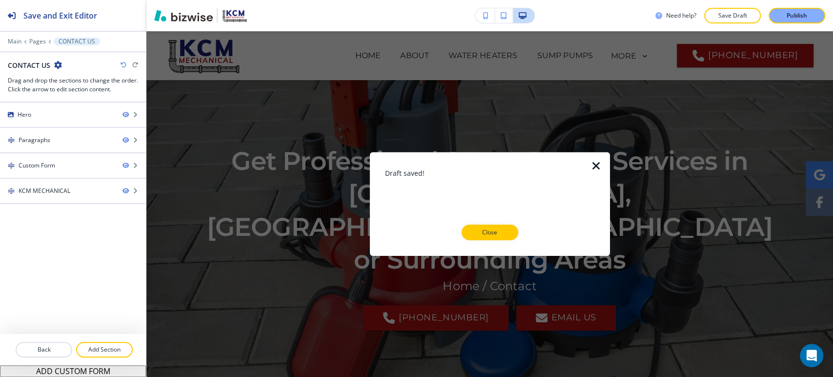
drag, startPoint x: 496, startPoint y: 235, endPoint x: 489, endPoint y: 132, distance: 103.2
click at [496, 235] on p "Close" at bounding box center [489, 232] width 31 height 9
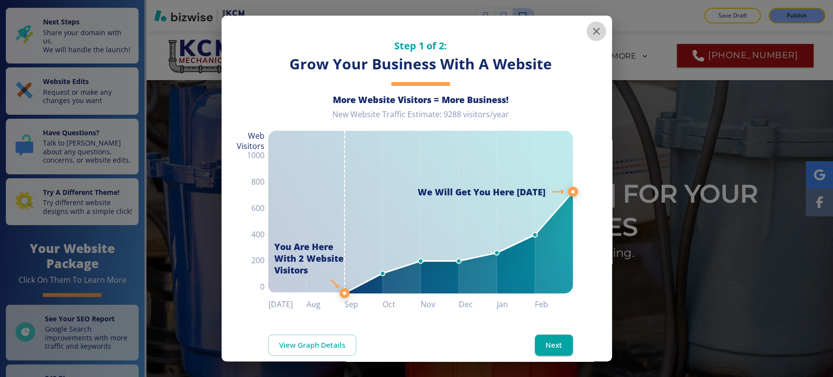
click at [590, 30] on icon "button" at bounding box center [596, 31] width 12 height 12
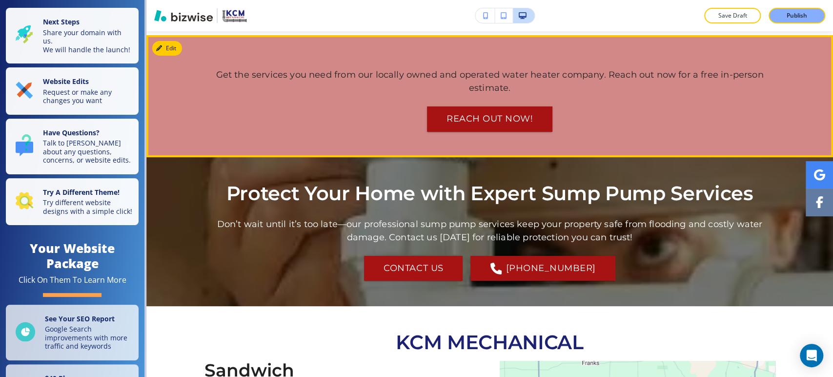
scroll to position [2276, 0]
